Goal: Browse casually: Explore the website without a specific task or goal

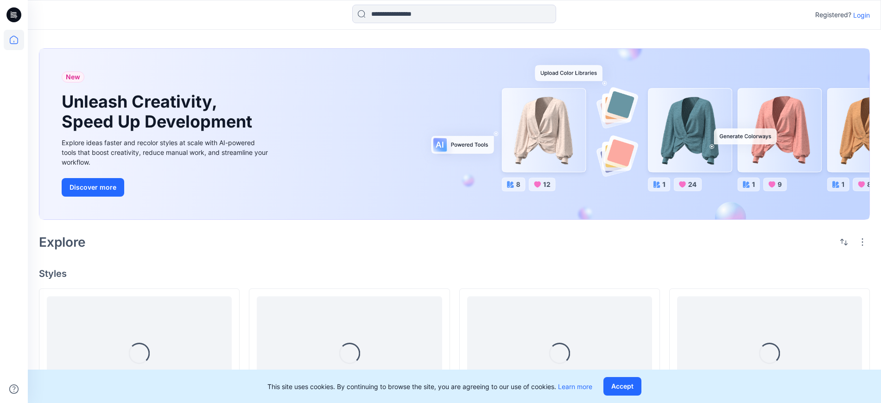
click at [864, 13] on p "Login" at bounding box center [861, 15] width 17 height 10
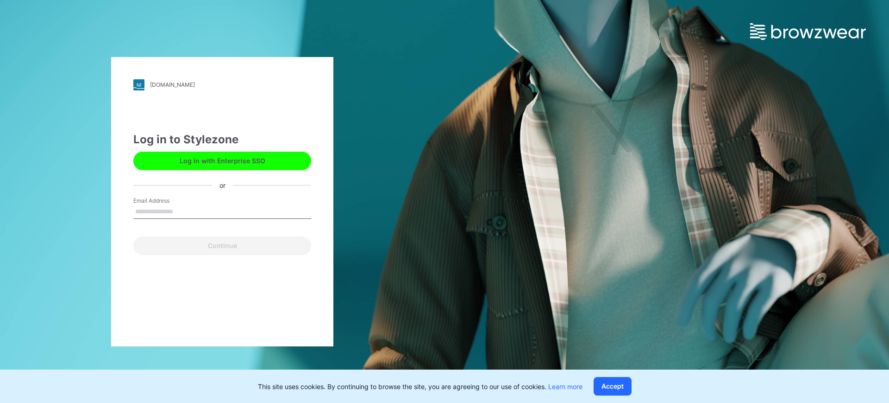
click at [174, 213] on input "Email Address" at bounding box center [222, 212] width 178 height 14
type input "**********"
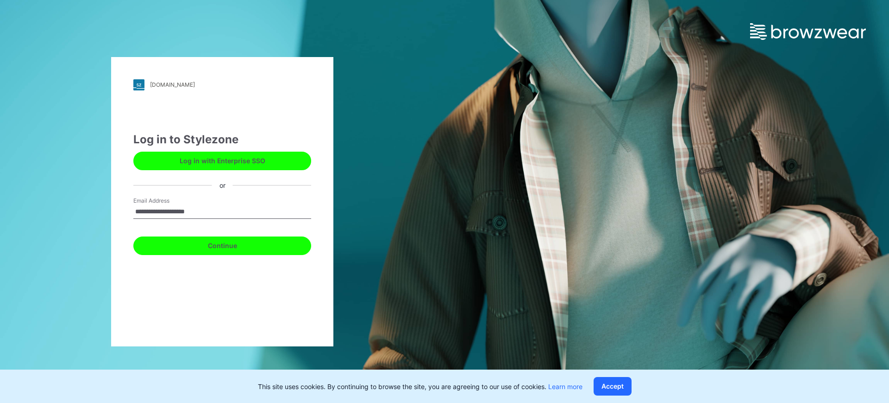
click at [197, 252] on button "Continue" at bounding box center [222, 245] width 178 height 19
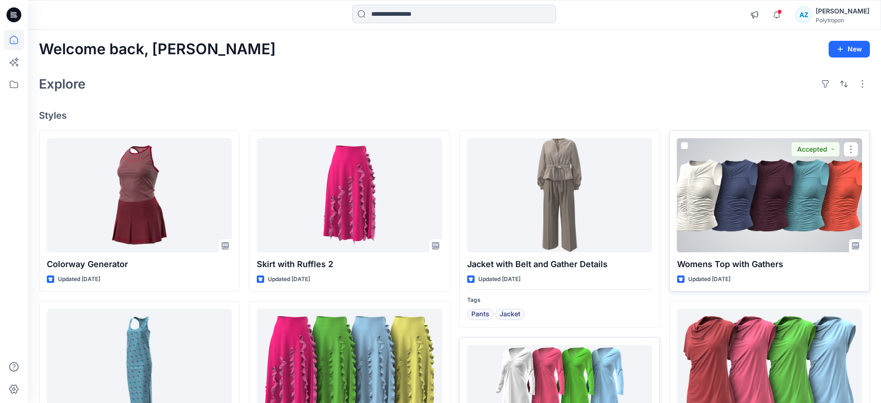
click at [736, 204] on div at bounding box center [769, 195] width 185 height 114
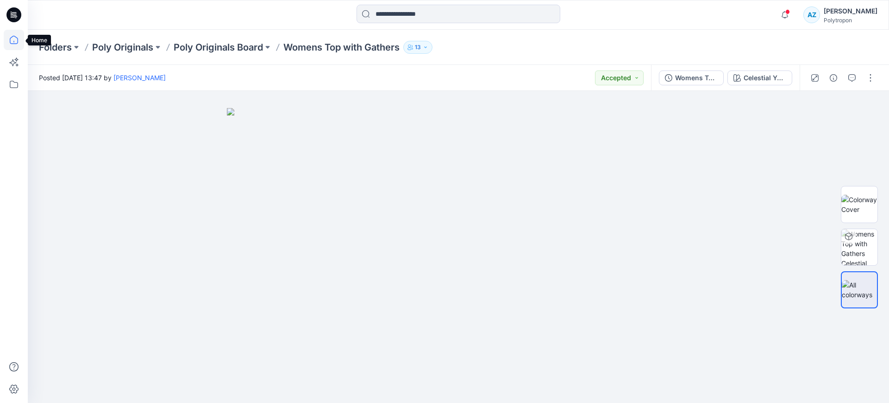
click at [15, 41] on icon at bounding box center [14, 40] width 20 height 20
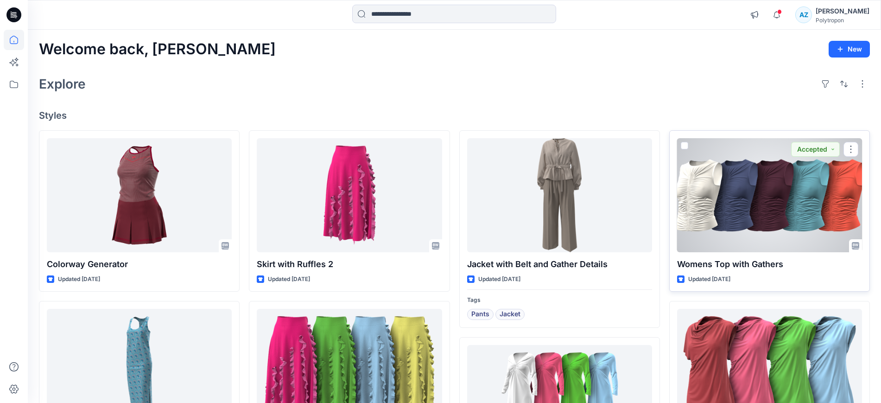
click at [730, 197] on div at bounding box center [769, 195] width 185 height 114
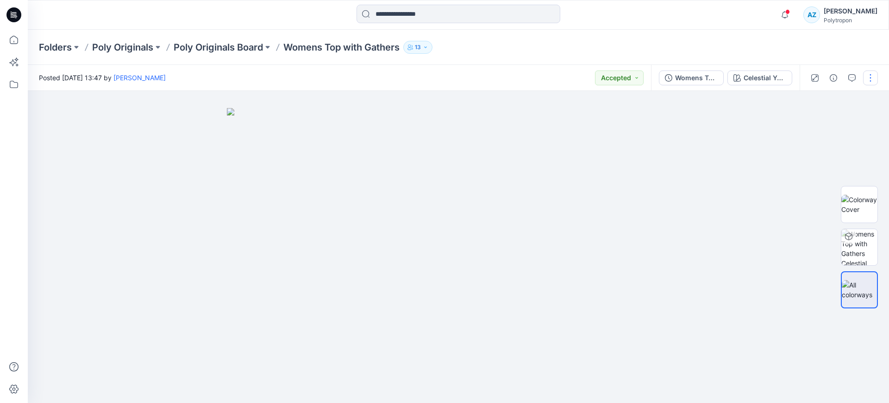
click at [867, 78] on button "button" at bounding box center [870, 77] width 15 height 15
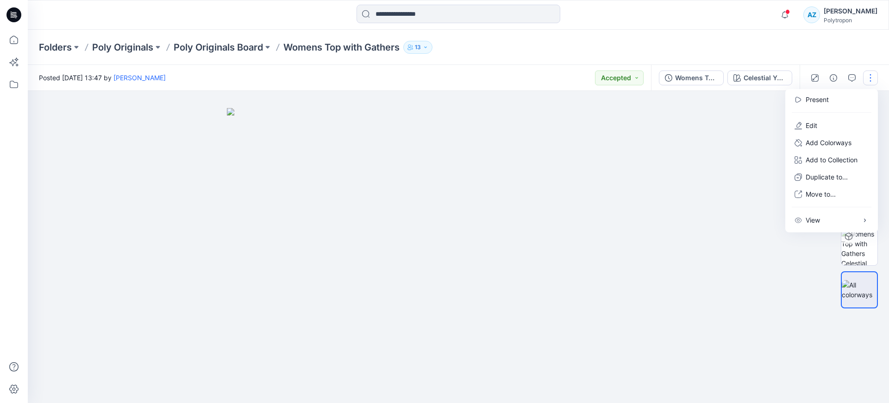
click at [656, 131] on img at bounding box center [458, 255] width 463 height 295
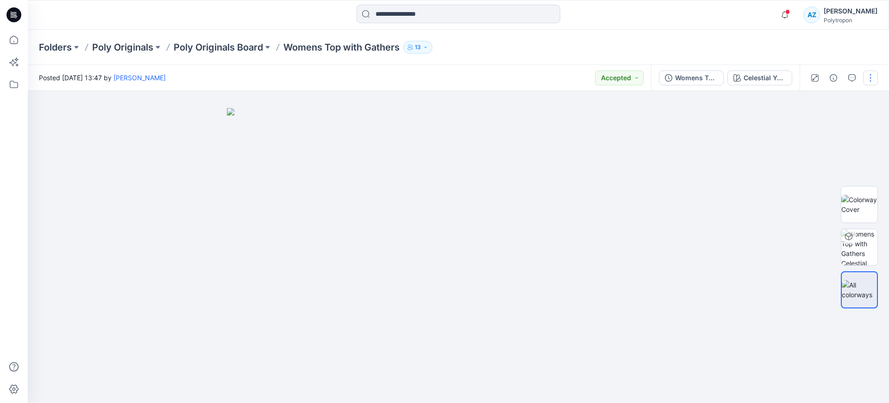
click at [870, 75] on button "button" at bounding box center [870, 77] width 15 height 15
click at [826, 101] on p "Present" at bounding box center [817, 99] width 23 height 10
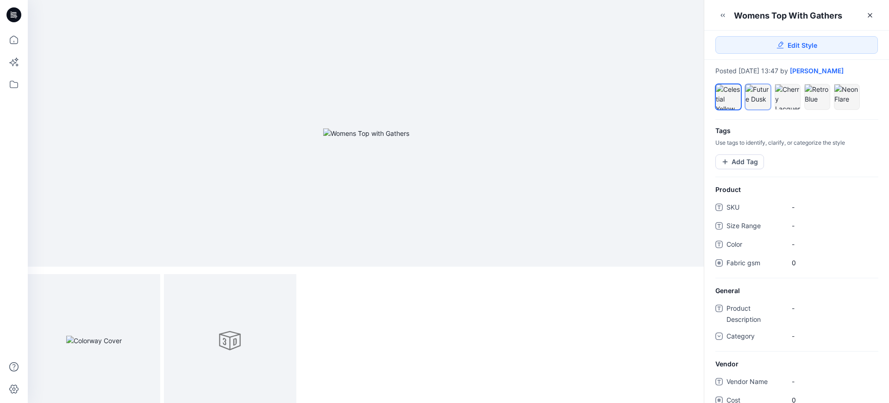
click at [762, 92] on div at bounding box center [758, 93] width 25 height 19
click at [237, 334] on div at bounding box center [230, 340] width 132 height 132
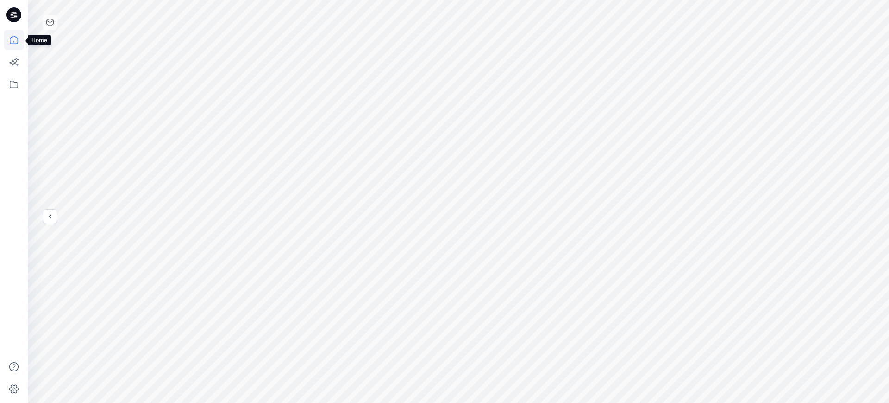
click at [10, 36] on icon at bounding box center [14, 40] width 20 height 20
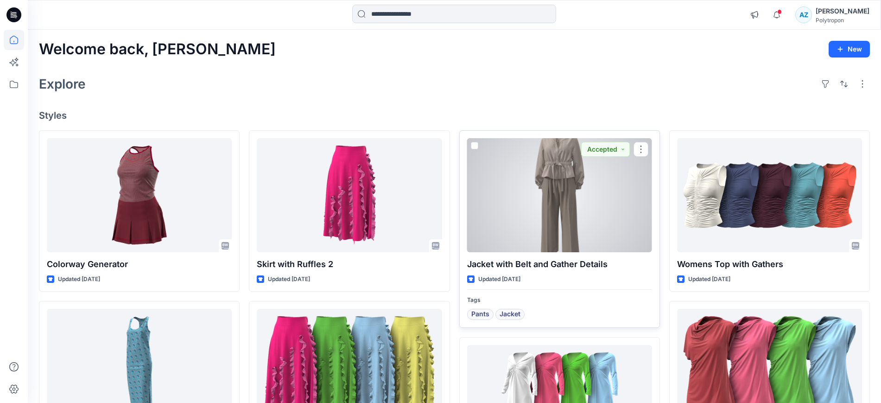
click at [537, 179] on div at bounding box center [559, 195] width 185 height 114
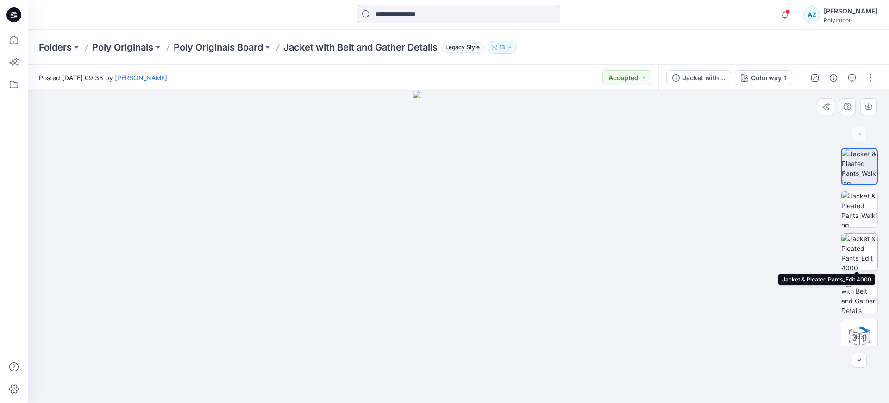
click at [867, 242] on img at bounding box center [860, 251] width 36 height 36
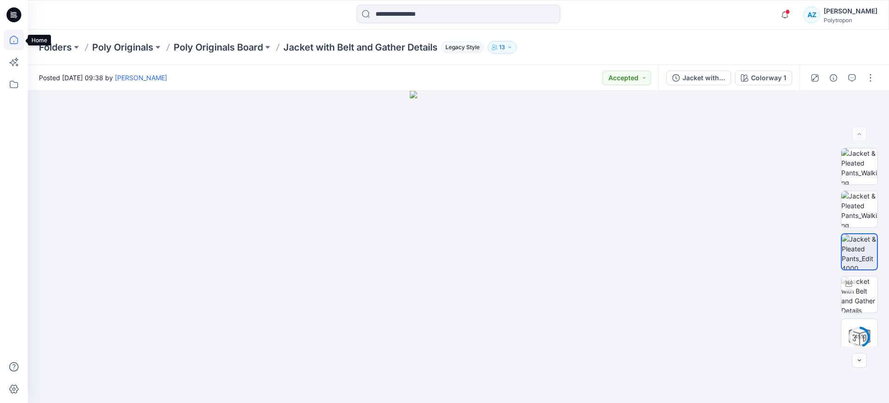
click at [16, 31] on icon at bounding box center [14, 40] width 20 height 20
